Goal: Task Accomplishment & Management: Use online tool/utility

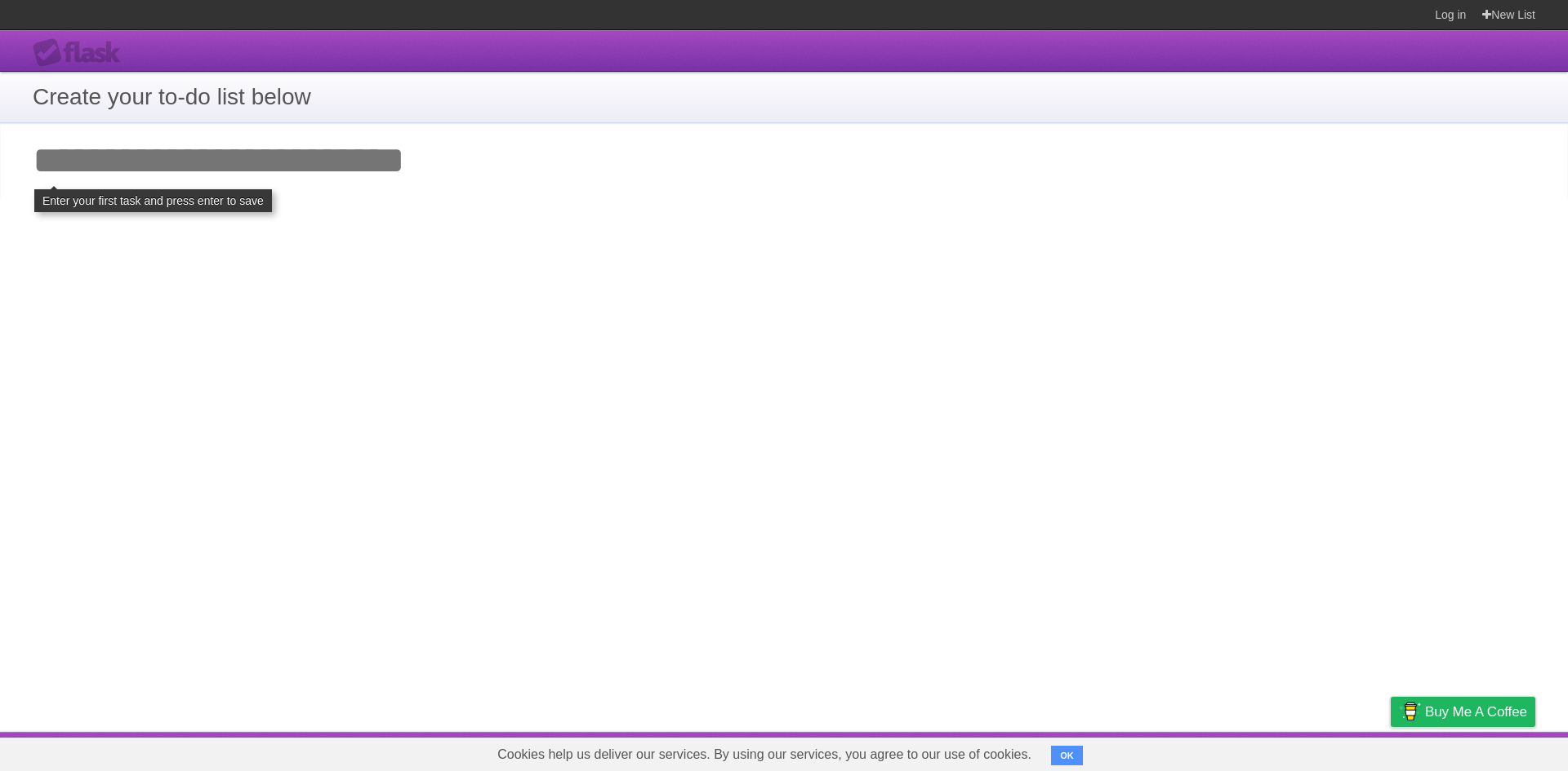
click at [385, 181] on input "Add your first task" at bounding box center [784, 161] width 1568 height 75
type input "*"
click at [269, 104] on h1 "Create your to-do list below" at bounding box center [784, 97] width 1503 height 34
click at [176, 87] on h1 "Create your to-do list below" at bounding box center [784, 97] width 1503 height 34
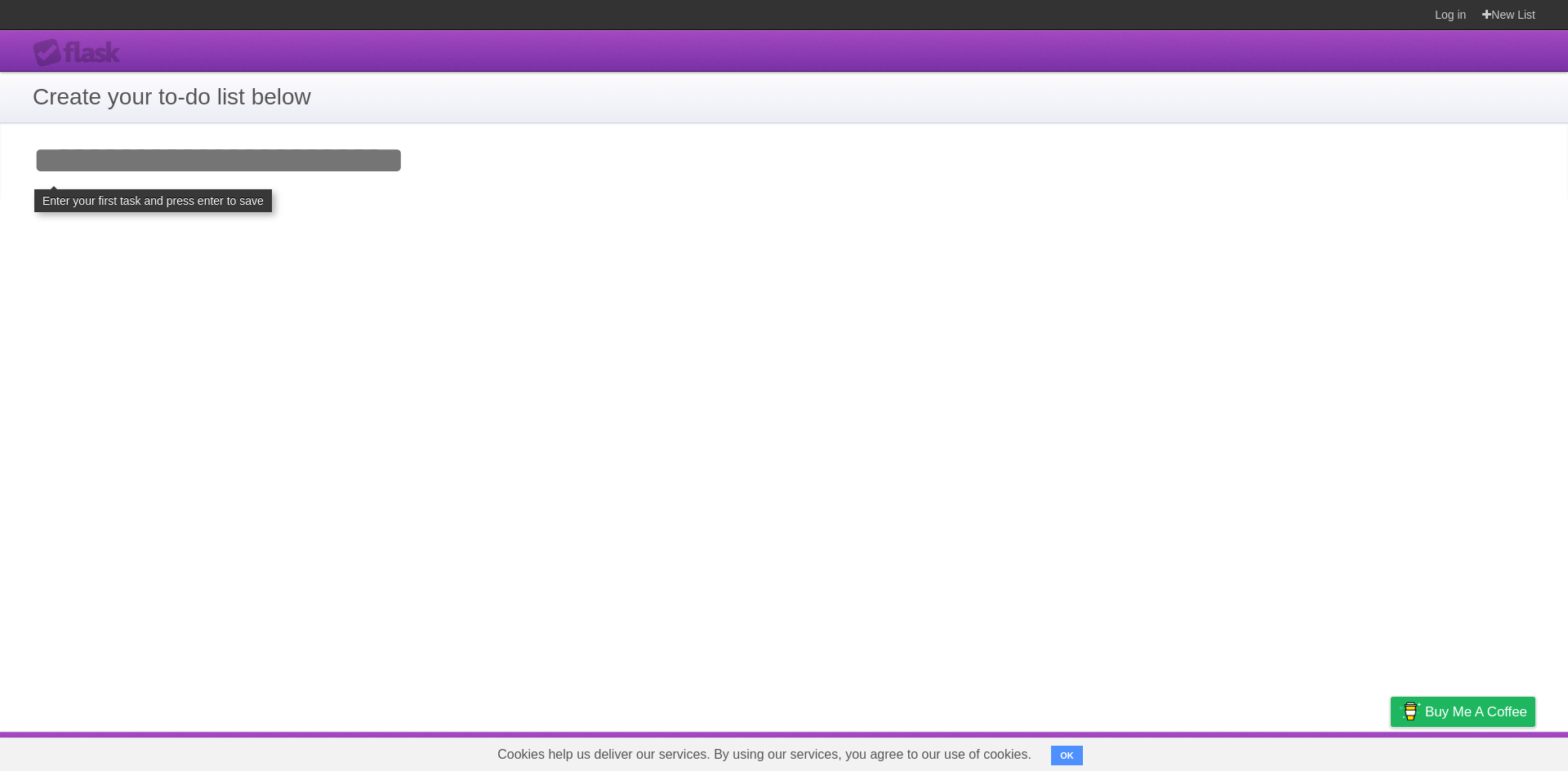
click at [206, 94] on h1 "Create your to-do list below" at bounding box center [784, 97] width 1503 height 34
click at [1197, 283] on div "**********" at bounding box center [784, 381] width 1568 height 702
